Goal: Information Seeking & Learning: Learn about a topic

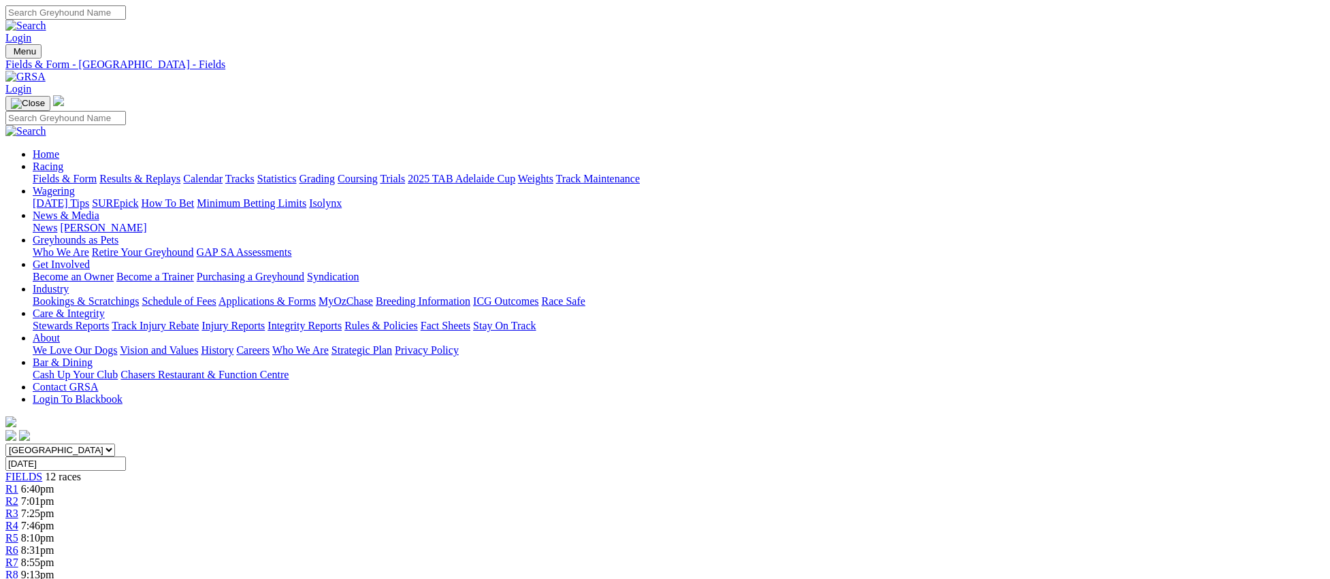
click at [180, 173] on link "Results & Replays" at bounding box center [139, 179] width 81 height 12
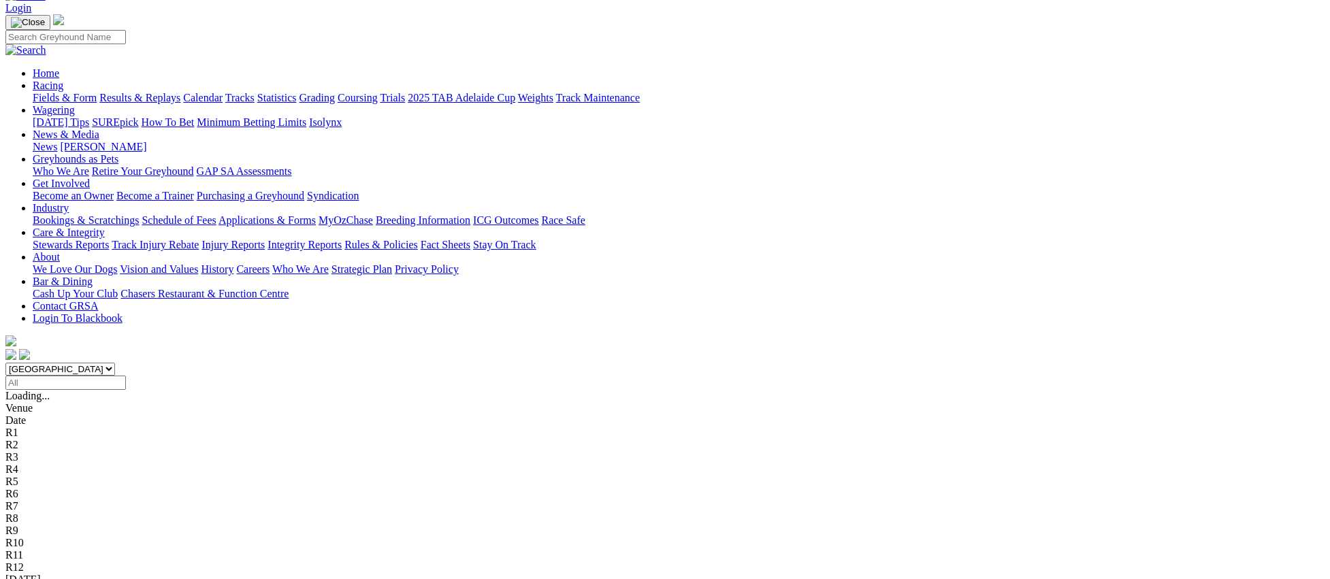
scroll to position [94, 0]
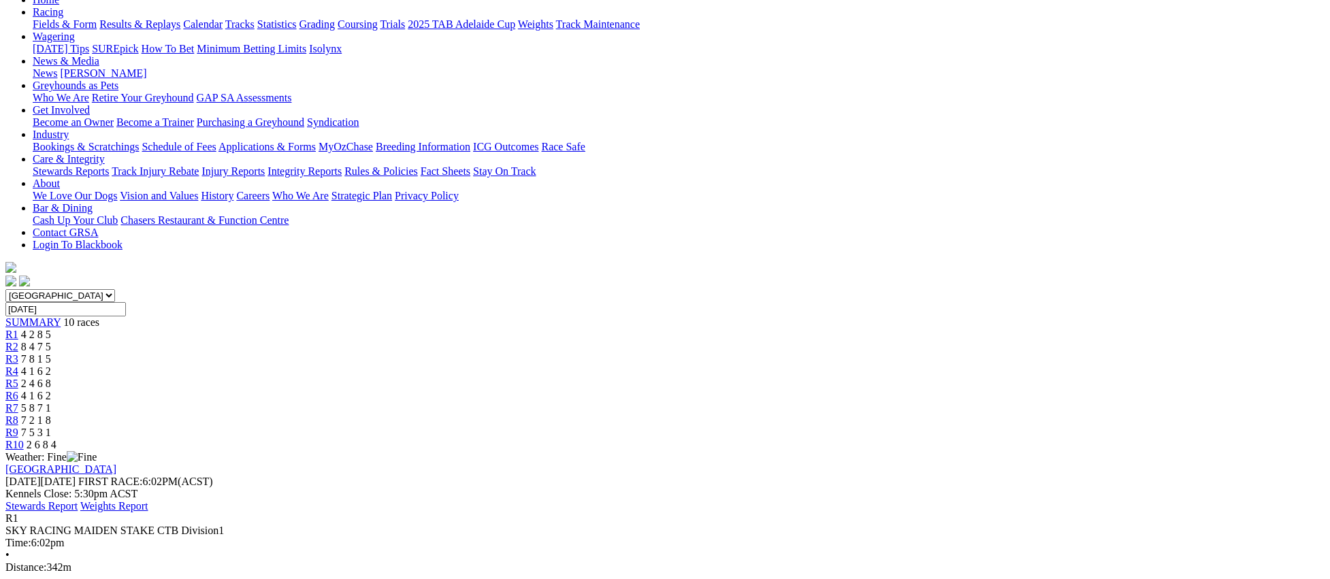
scroll to position [187, 0]
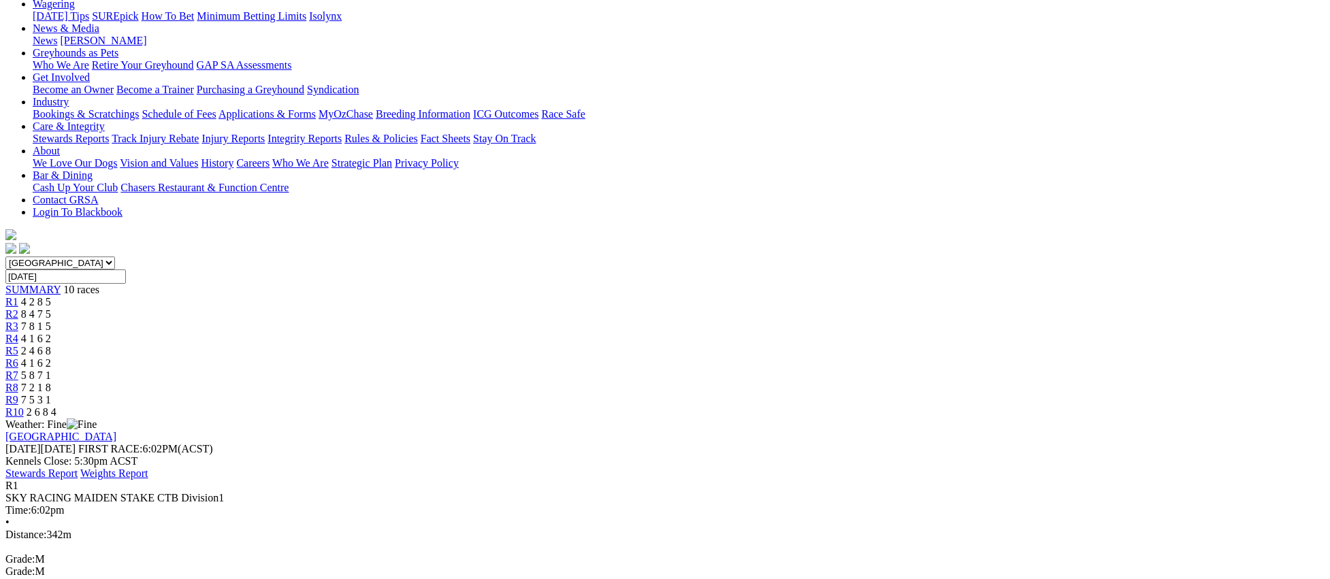
click at [18, 308] on span "R2" at bounding box center [11, 314] width 13 height 12
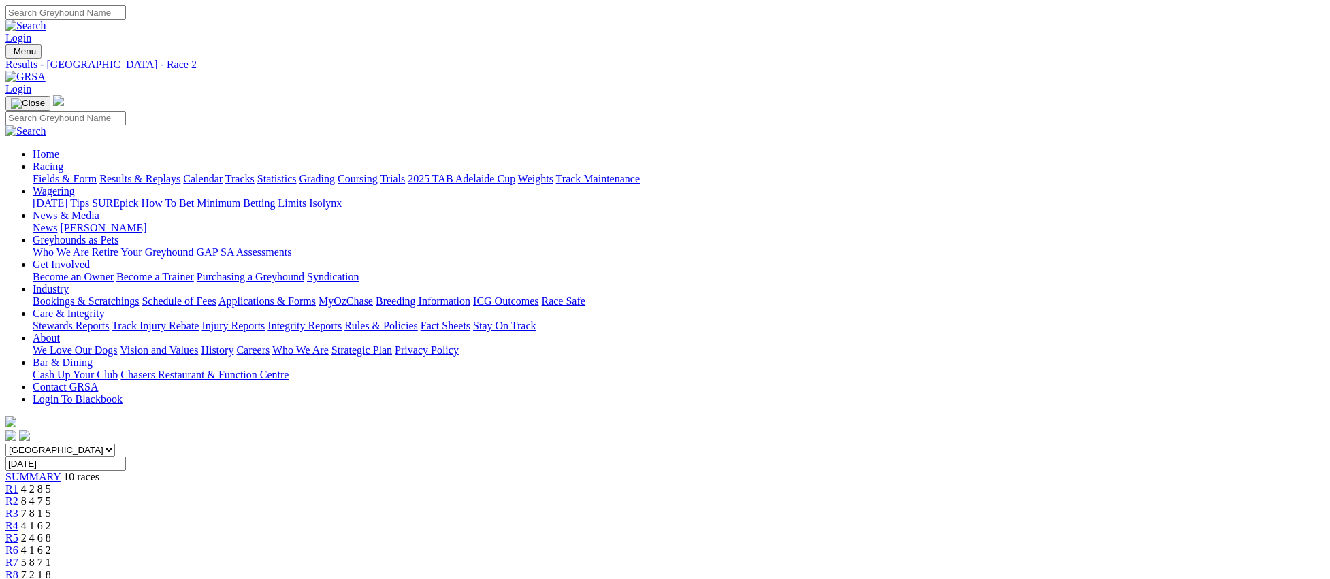
click at [18, 508] on link "R3" at bounding box center [11, 514] width 13 height 12
click at [18, 520] on span "R4" at bounding box center [11, 526] width 13 height 12
click at [18, 532] on link "R5" at bounding box center [11, 538] width 13 height 12
click at [18, 544] on link "R6" at bounding box center [11, 550] width 13 height 12
click at [834, 557] on div "R7 5 8 7 1" at bounding box center [664, 563] width 1319 height 12
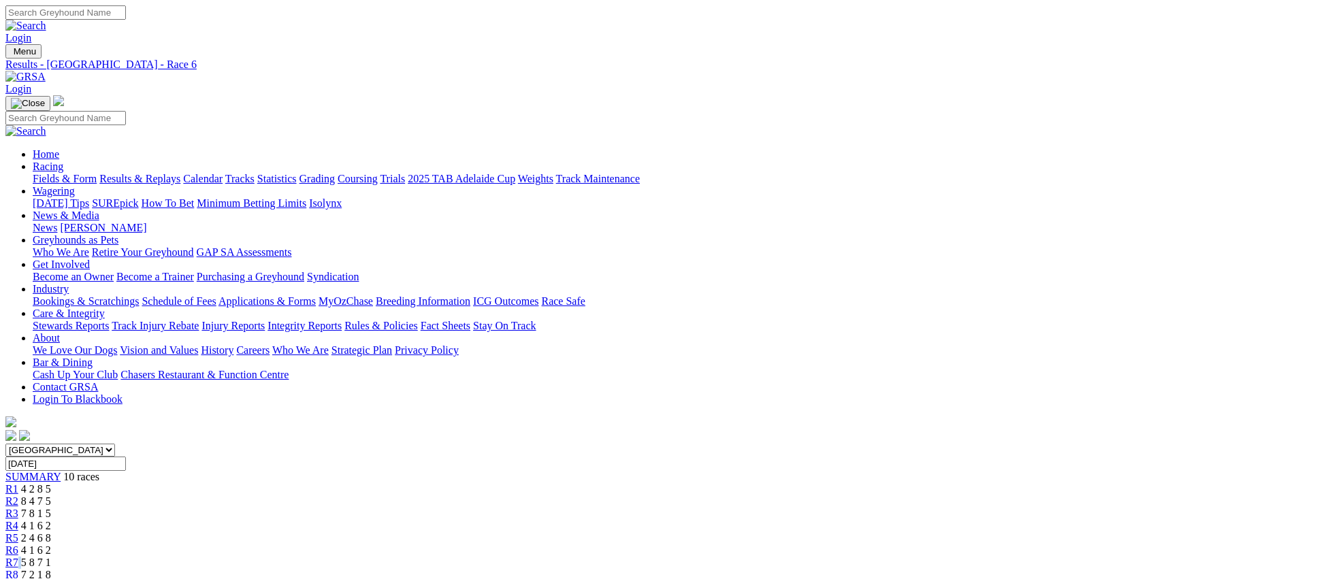
click at [842, 557] on div "R7 5 8 7 1" at bounding box center [664, 563] width 1319 height 12
click at [18, 557] on link "R7" at bounding box center [11, 563] width 13 height 12
click at [51, 569] on span "7 2 1 8" at bounding box center [36, 575] width 30 height 12
click at [18, 578] on link "R9" at bounding box center [11, 587] width 13 height 12
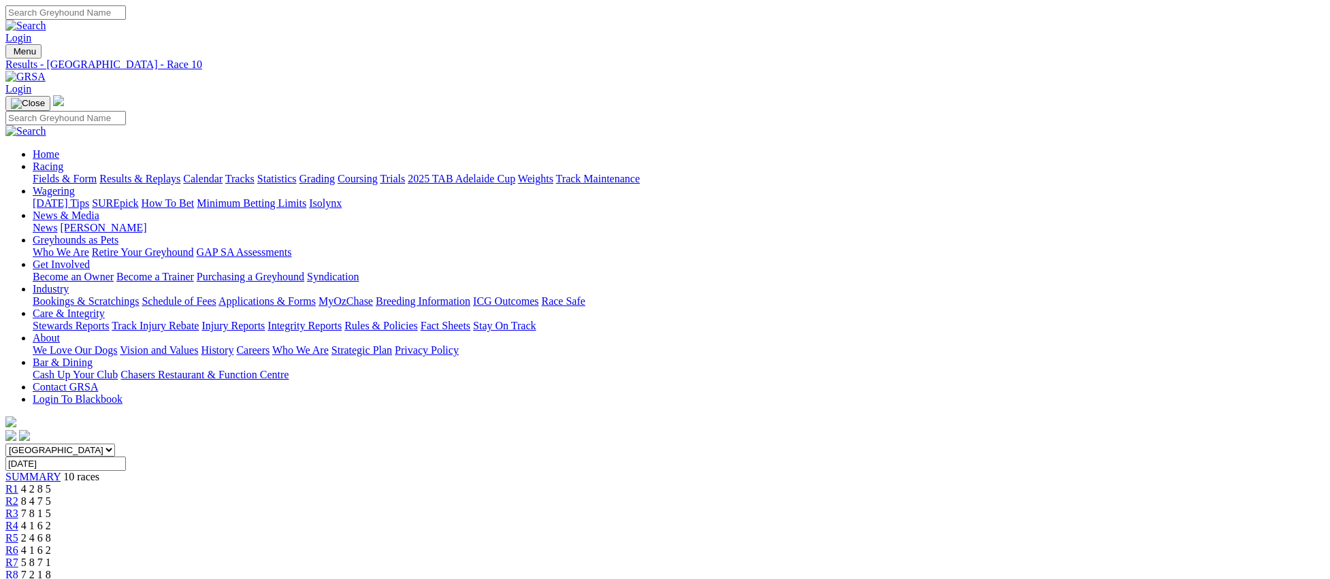
click at [378, 173] on link "Coursing" at bounding box center [358, 179] width 40 height 12
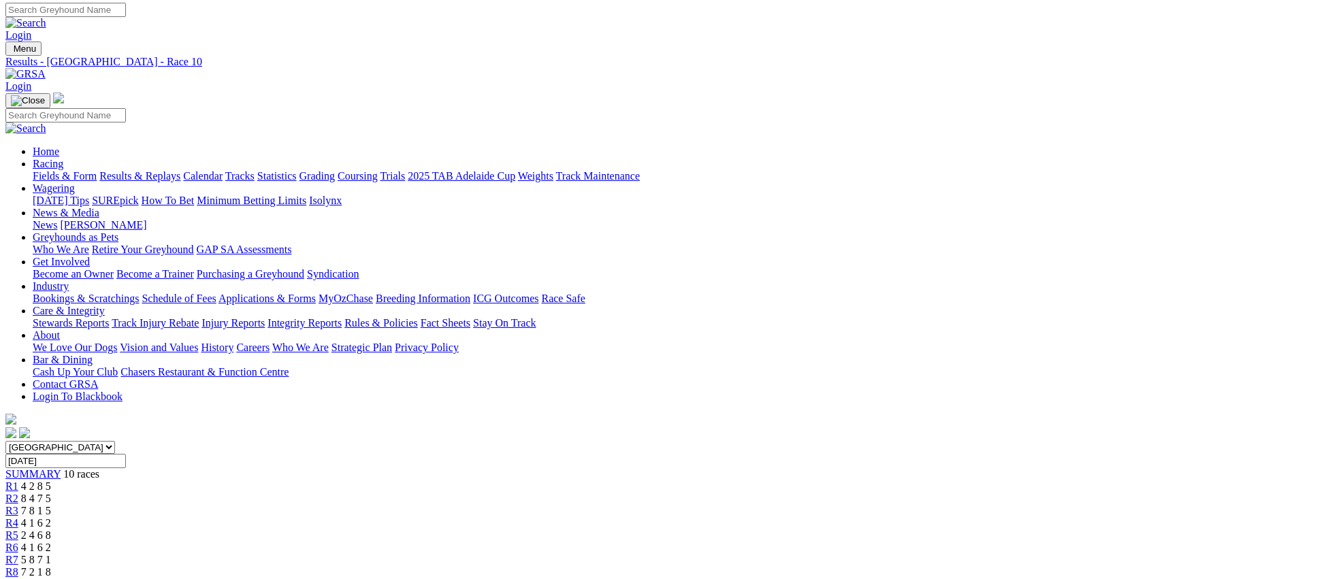
scroll to position [4, 0]
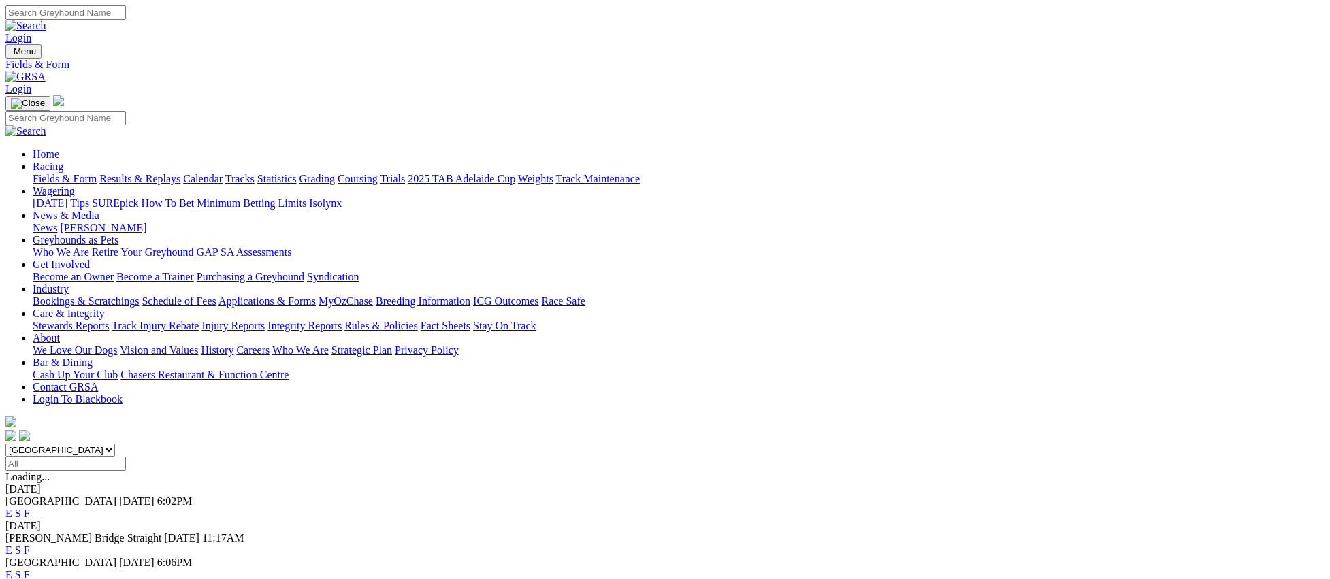
click at [97, 173] on link "Fields & Form" at bounding box center [65, 179] width 64 height 12
click at [12, 544] on link "E" at bounding box center [8, 550] width 7 height 12
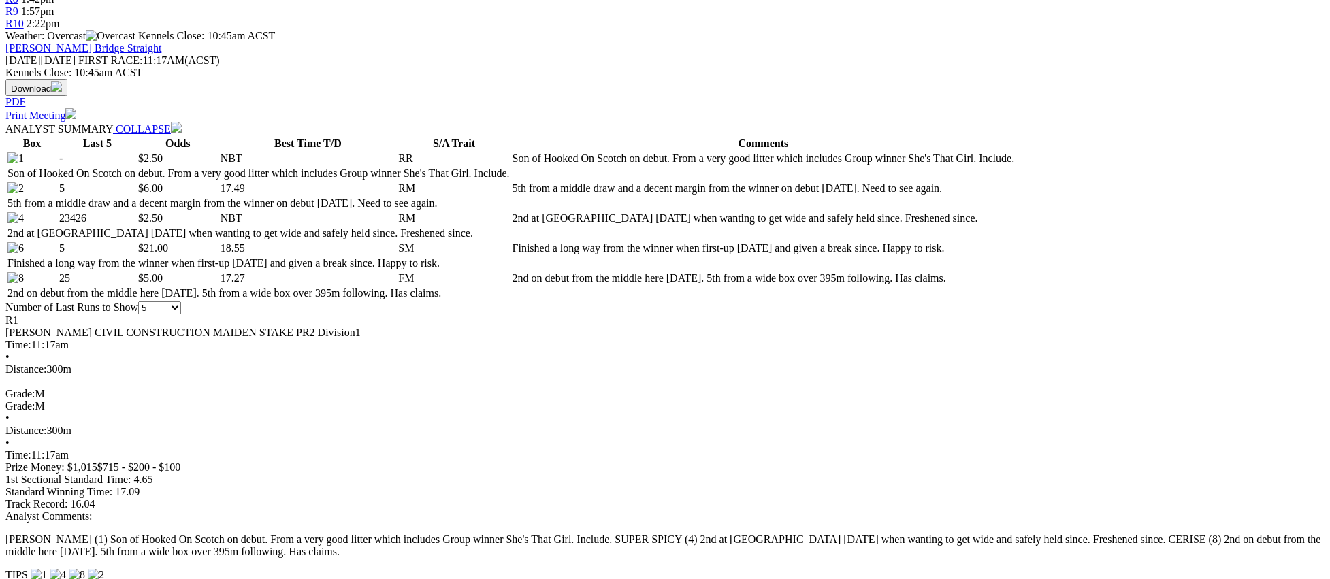
scroll to position [581, 0]
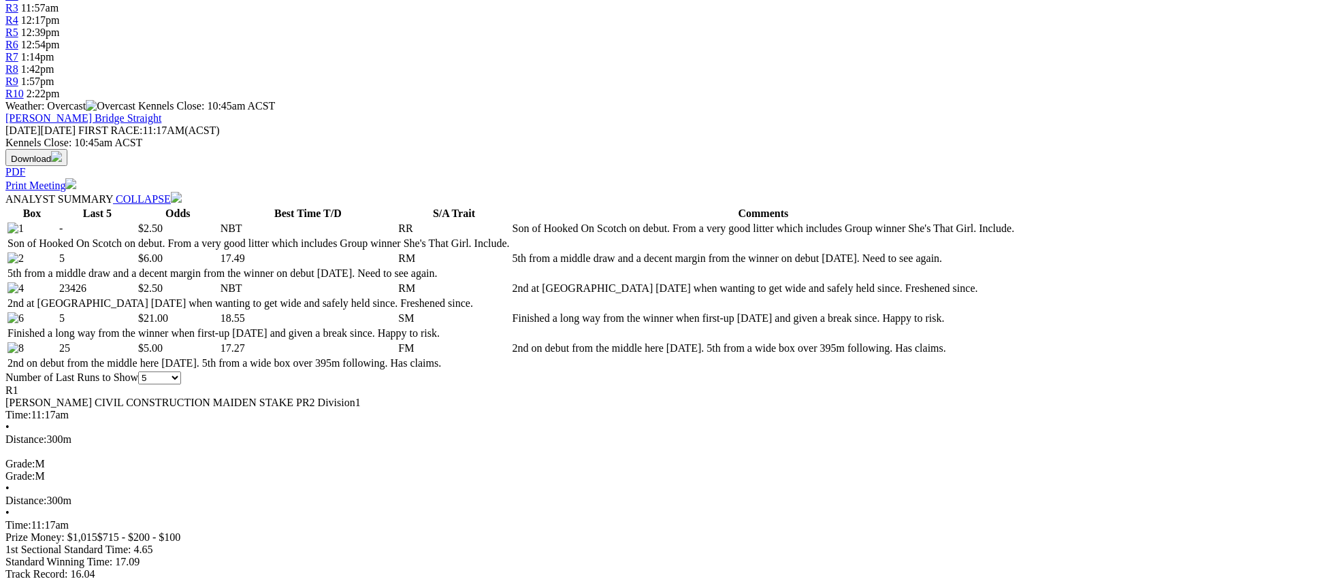
scroll to position [508, 0]
drag, startPoint x: 450, startPoint y: 209, endPoint x: 781, endPoint y: 35, distance: 373.8
